Goal: Task Accomplishment & Management: Manage account settings

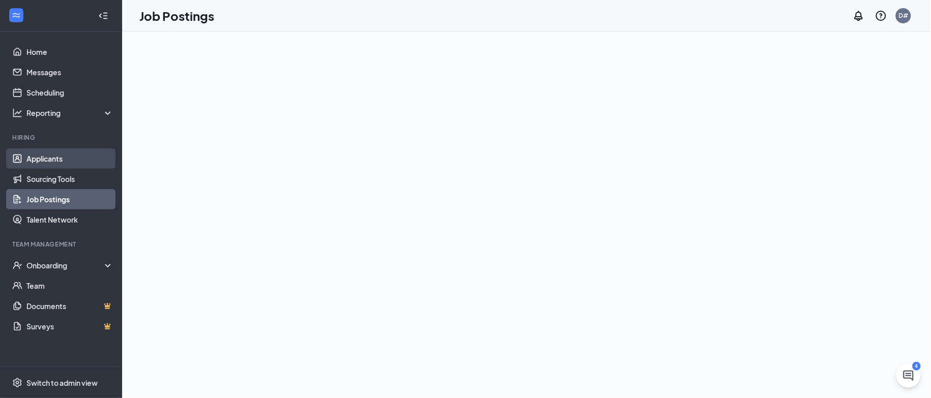
click at [49, 160] on link "Applicants" at bounding box center [69, 159] width 87 height 20
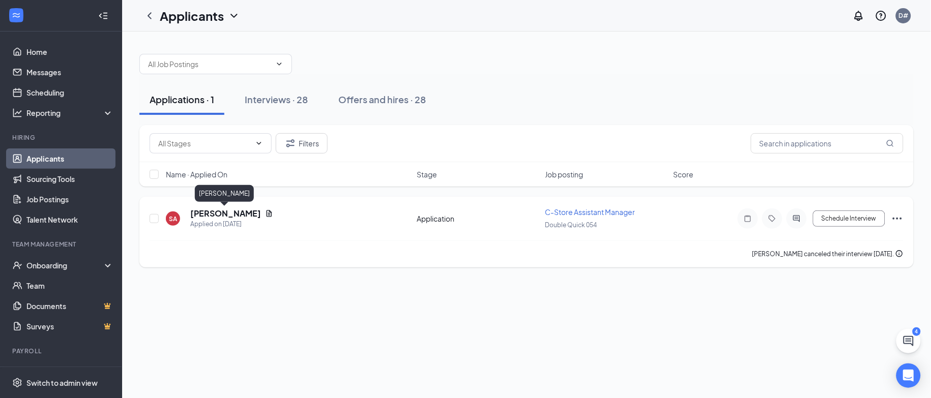
click at [218, 211] on h5 "[PERSON_NAME]" at bounding box center [225, 213] width 71 height 11
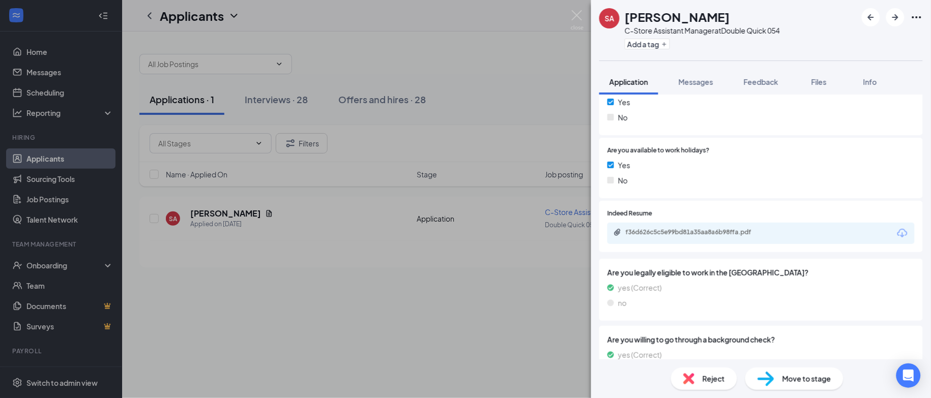
scroll to position [642, 0]
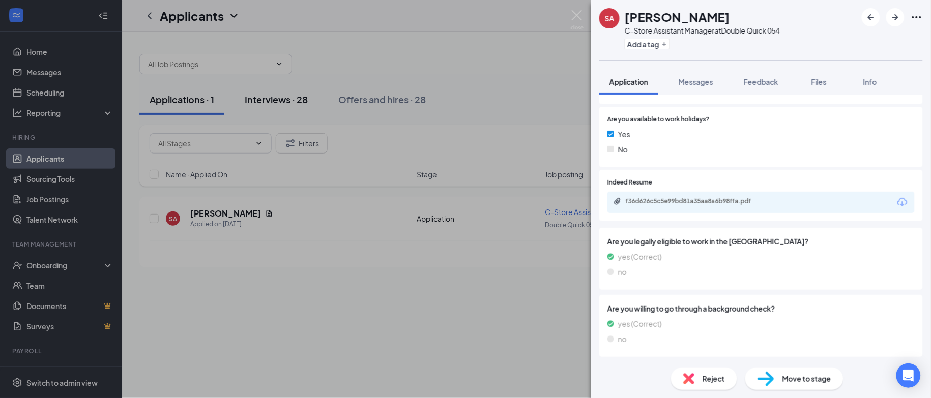
drag, startPoint x: 328, startPoint y: 72, endPoint x: 306, endPoint y: 98, distance: 33.6
click at [328, 74] on div "SA [PERSON_NAME]-Store Assistant Manager at Double Quick 054 Add a tag Applicat…" at bounding box center [465, 199] width 931 height 398
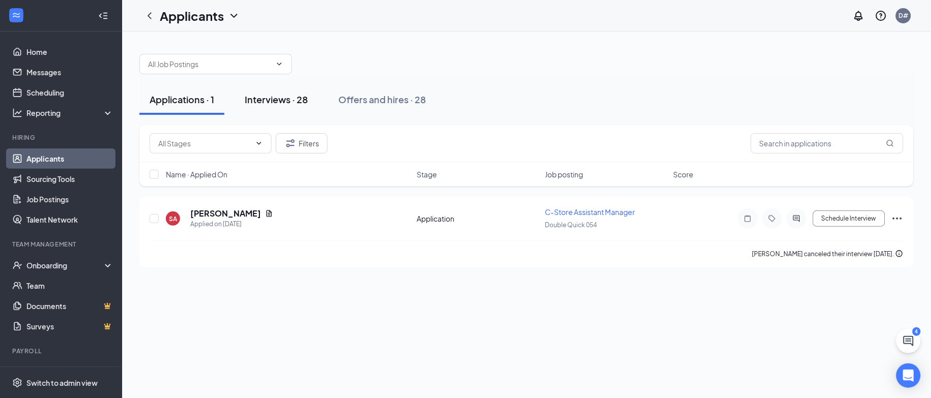
click at [294, 101] on div "Interviews · 28" at bounding box center [276, 99] width 63 height 13
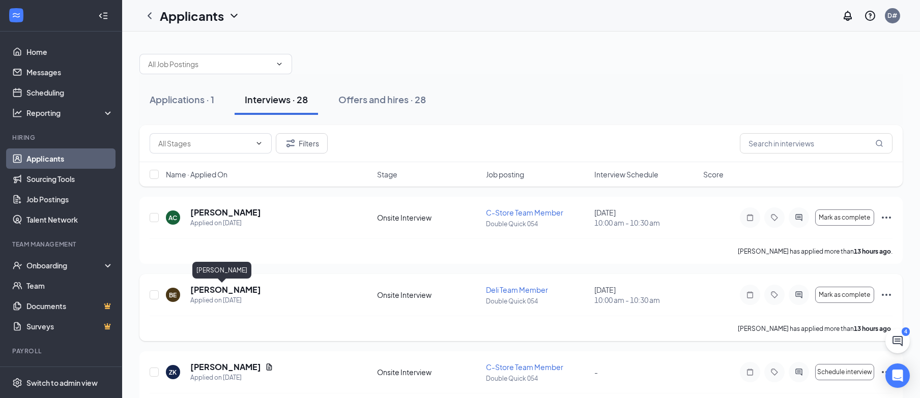
click at [217, 292] on h5 "[PERSON_NAME]" at bounding box center [225, 289] width 71 height 11
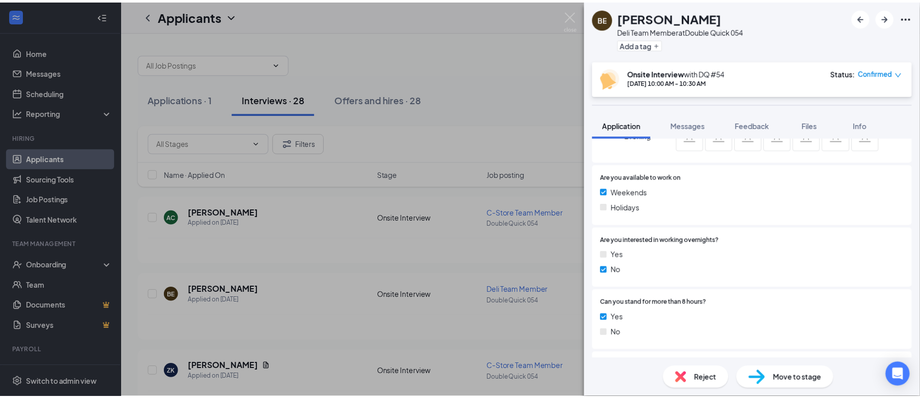
scroll to position [534, 0]
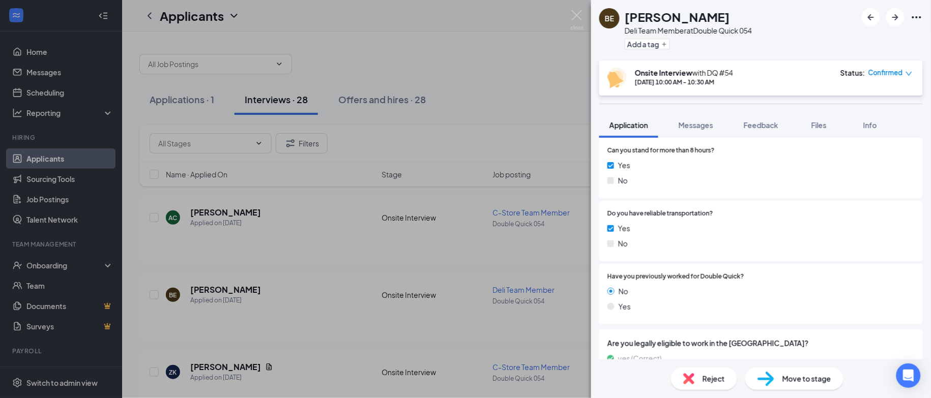
click at [340, 296] on div "BE [PERSON_NAME] Deli Team Member at Double Quick 054 Add a tag Onsite Intervie…" at bounding box center [465, 199] width 931 height 398
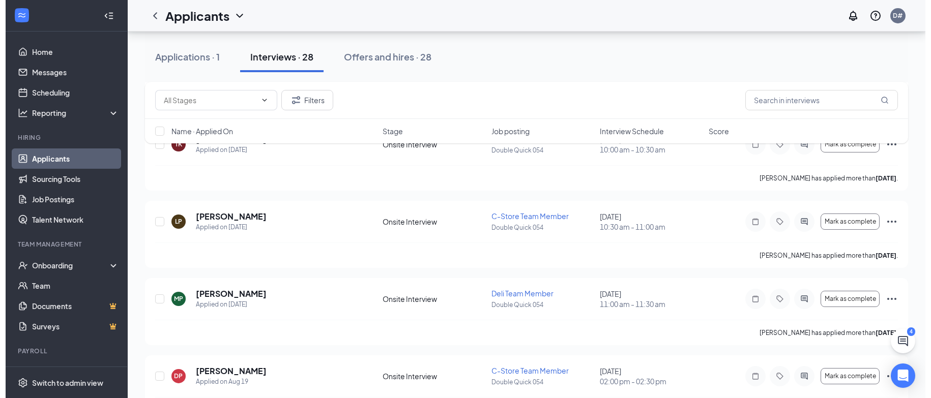
scroll to position [382, 0]
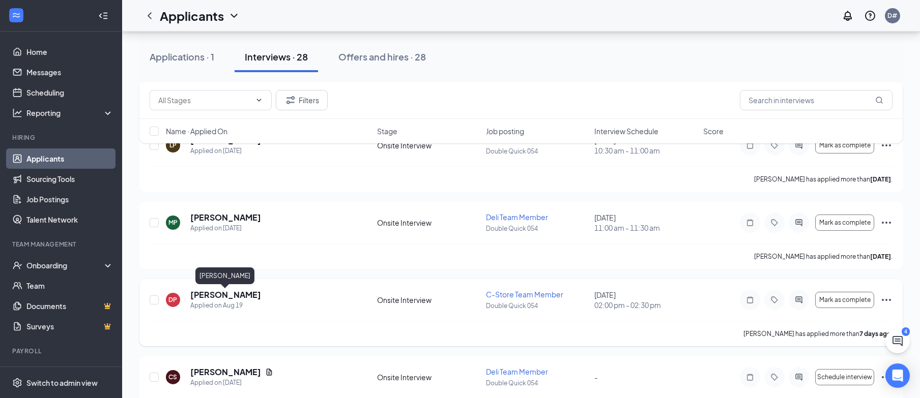
click at [242, 297] on h5 "[PERSON_NAME]" at bounding box center [225, 295] width 71 height 11
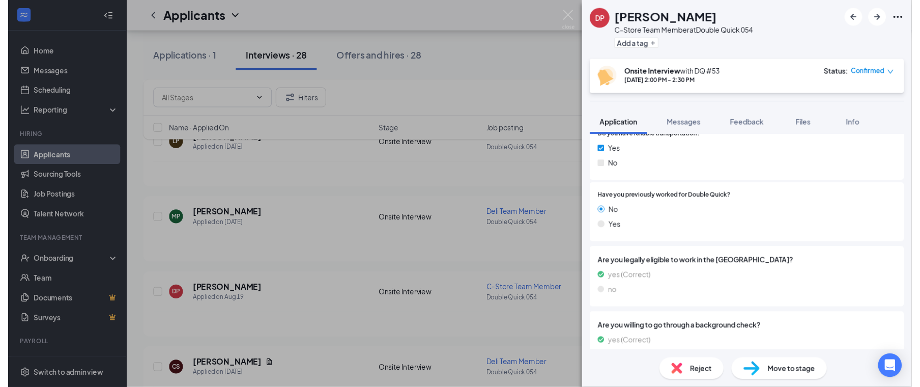
scroll to position [636, 0]
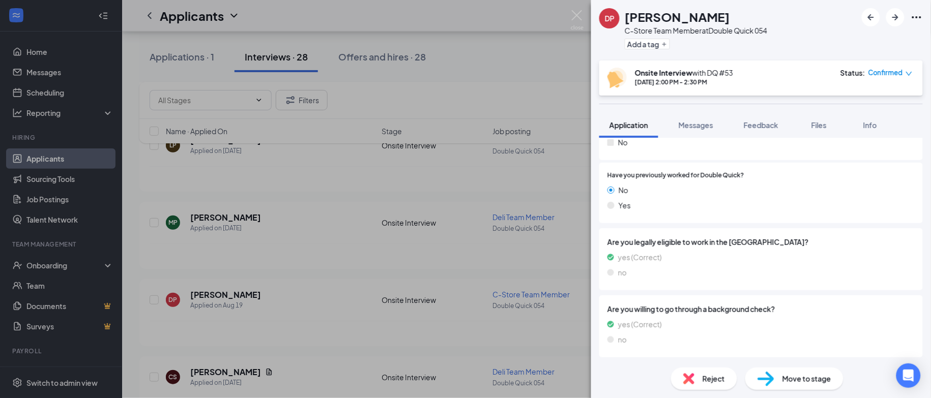
click at [433, 262] on div "DP Demarien [PERSON_NAME] C-Store Team Member at Double Quick 054 Add a tag Ons…" at bounding box center [465, 199] width 931 height 398
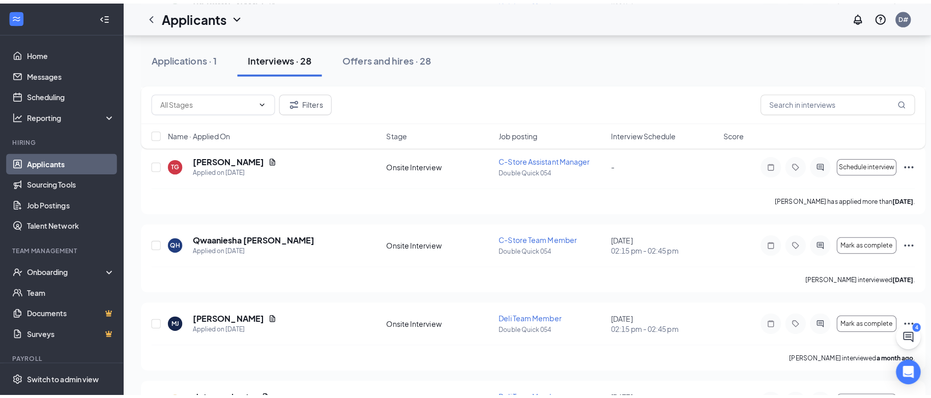
scroll to position [1756, 0]
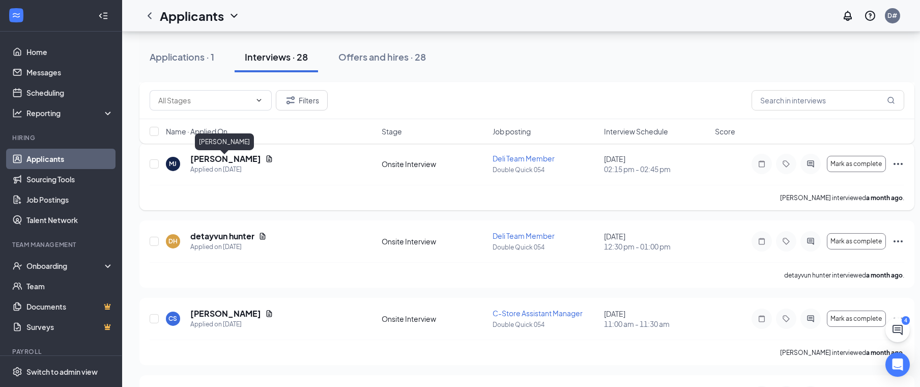
click at [242, 164] on h5 "[PERSON_NAME]" at bounding box center [225, 158] width 71 height 11
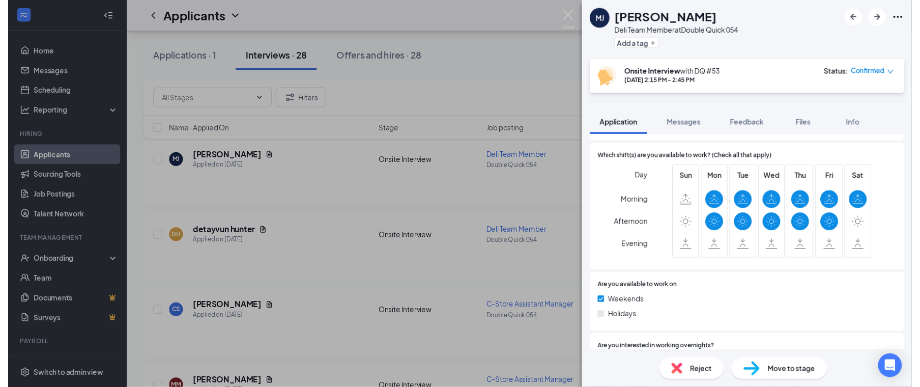
scroll to position [458, 0]
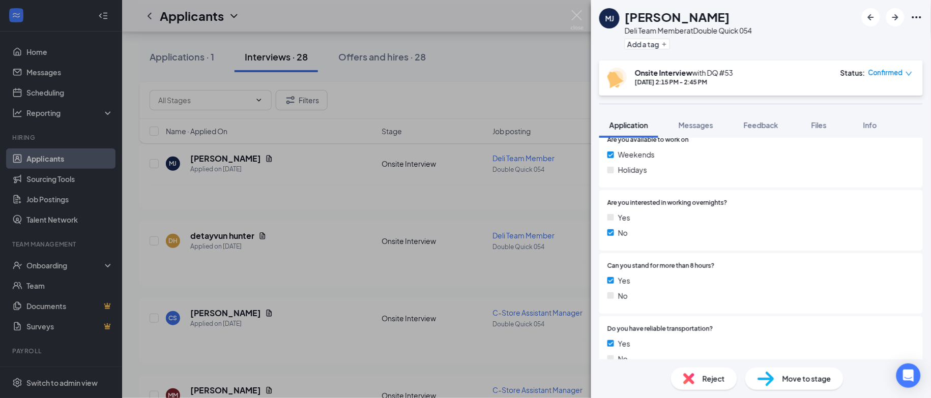
drag, startPoint x: 556, startPoint y: 207, endPoint x: 559, endPoint y: 151, distance: 56.1
click at [556, 206] on div "[PERSON_NAME] [PERSON_NAME] Deli Team Member at Double Quick 054 Add a tag Onsi…" at bounding box center [465, 199] width 931 height 398
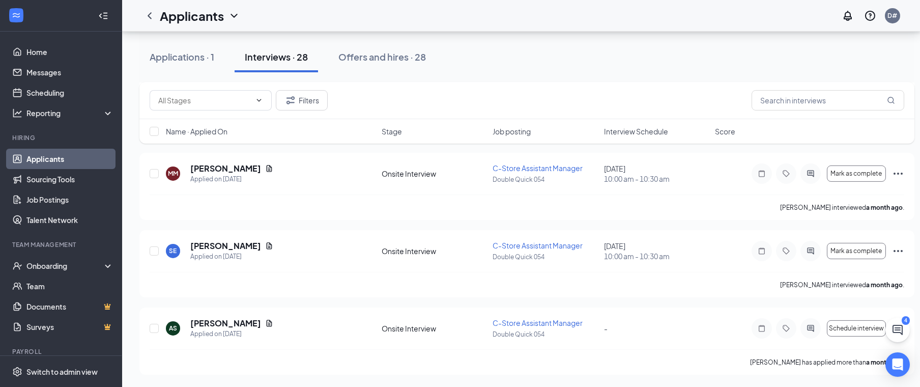
scroll to position [1905, 0]
